Goal: Find contact information: Find contact information

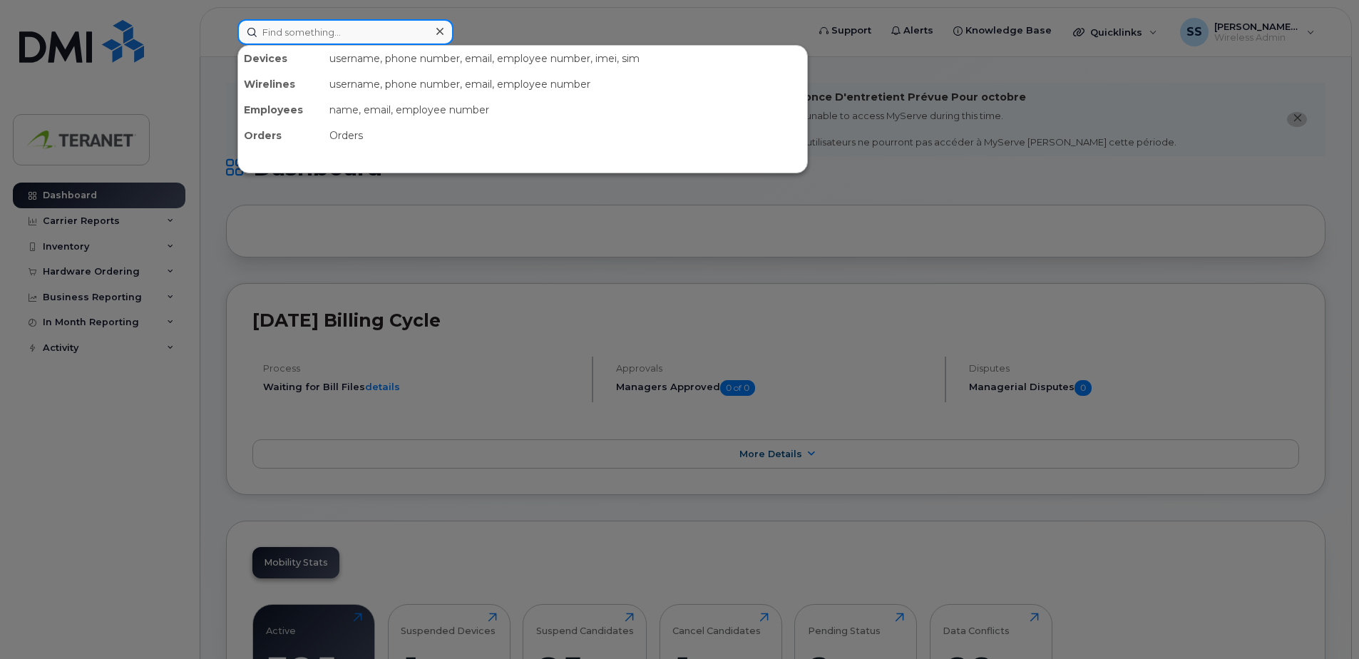
click at [384, 21] on input at bounding box center [345, 32] width 216 height 26
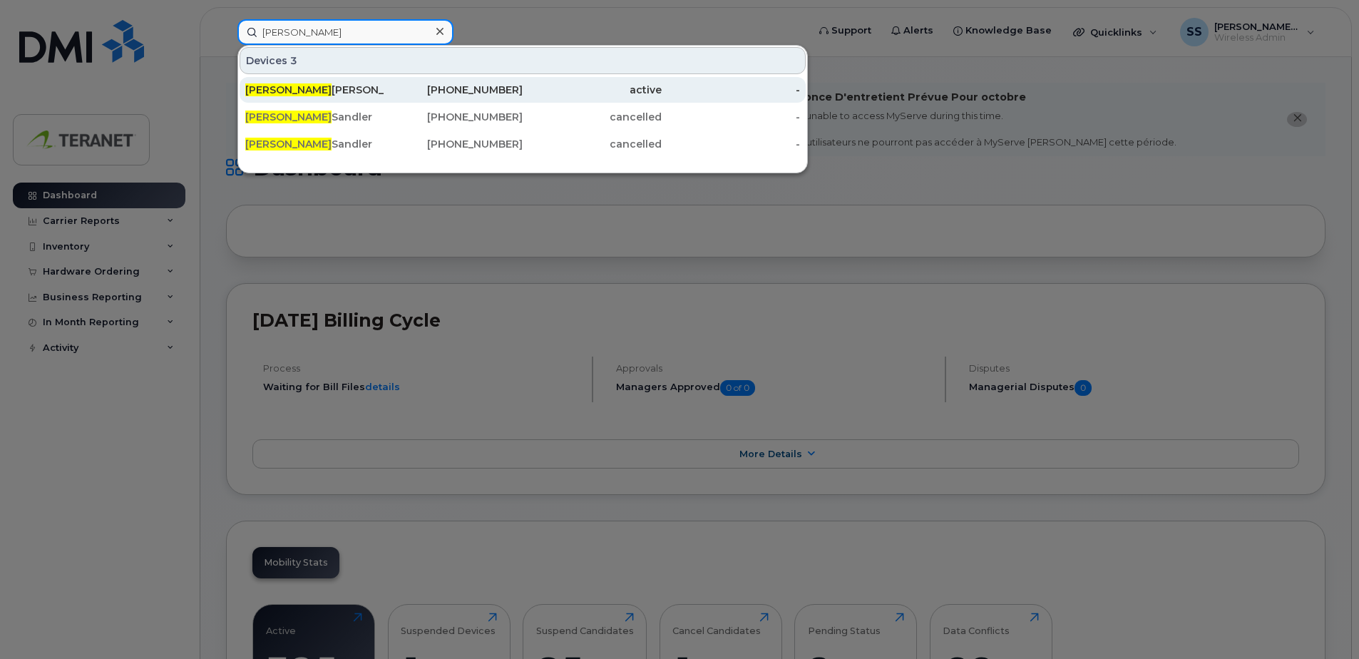
type input "[PERSON_NAME]"
drag, startPoint x: 416, startPoint y: 93, endPoint x: 507, endPoint y: 102, distance: 90.9
click at [416, 93] on div "[PHONE_NUMBER]" at bounding box center [453, 90] width 139 height 14
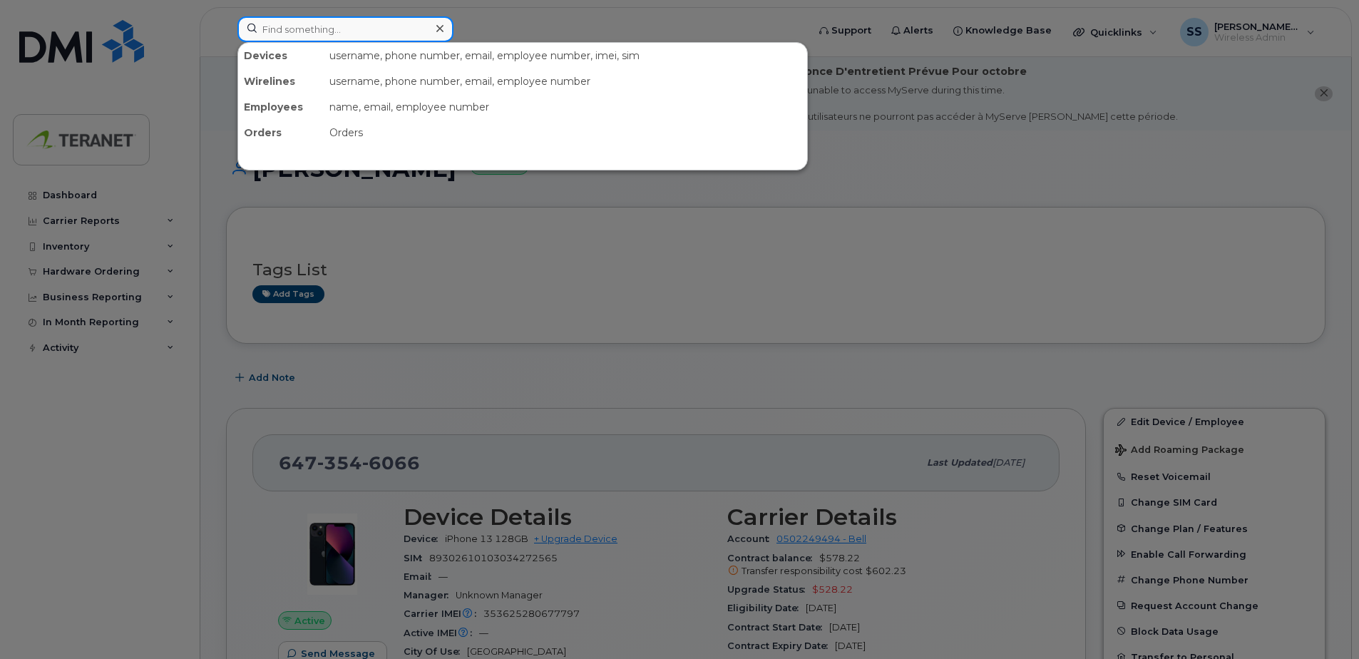
click at [340, 31] on input at bounding box center [345, 29] width 216 height 26
click at [952, 287] on div at bounding box center [679, 329] width 1359 height 659
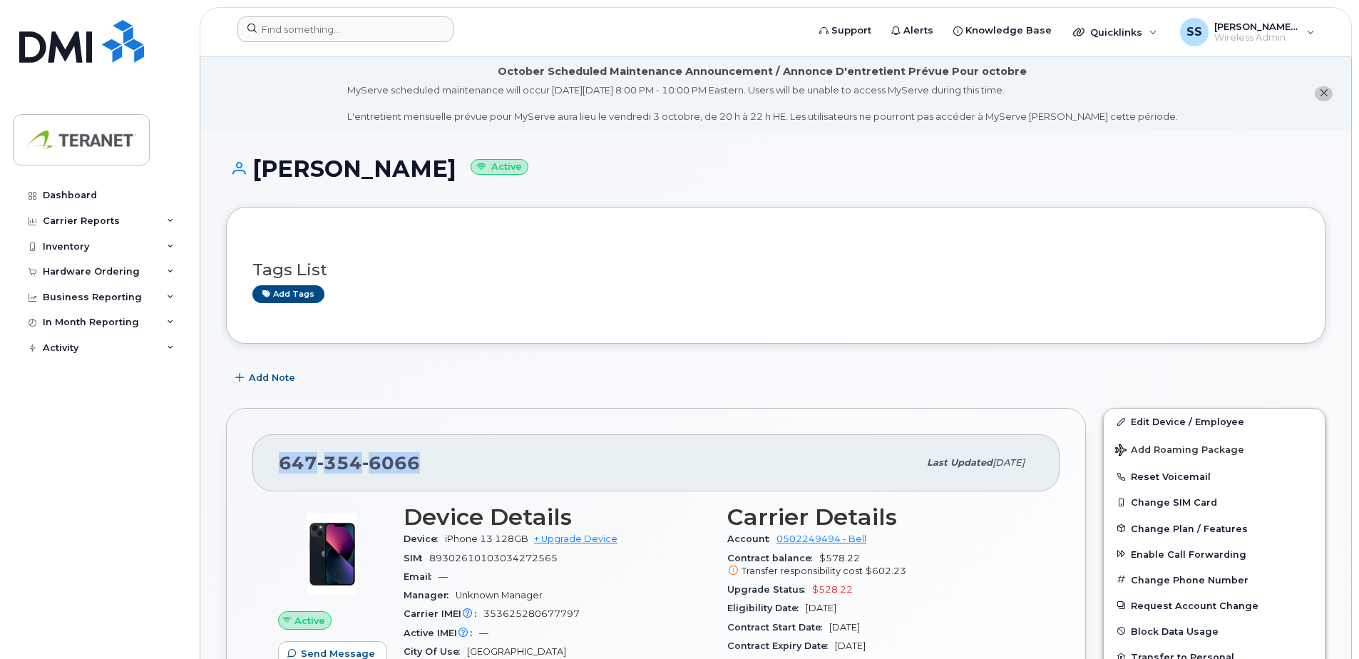
drag, startPoint x: 281, startPoint y: 461, endPoint x: 448, endPoint y: 464, distance: 166.9
click at [448, 464] on div "[PHONE_NUMBER]" at bounding box center [598, 463] width 639 height 30
copy span "[PHONE_NUMBER]"
